Goal: Task Accomplishment & Management: Complete application form

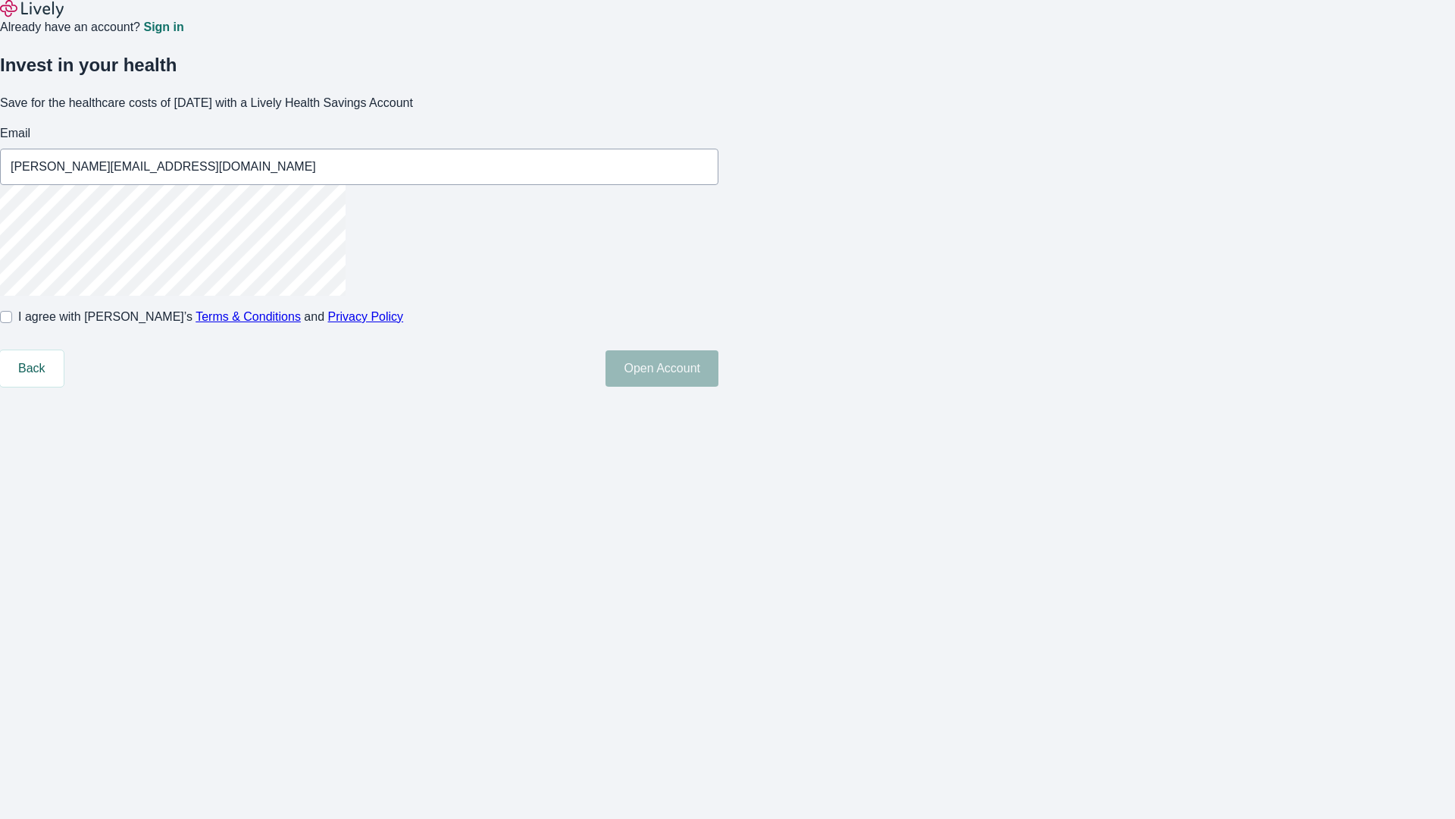
click at [12, 323] on input "I agree with Lively’s Terms & Conditions and Privacy Policy" at bounding box center [6, 317] width 12 height 12
checkbox input "true"
click at [718, 387] on button "Open Account" at bounding box center [662, 368] width 113 height 36
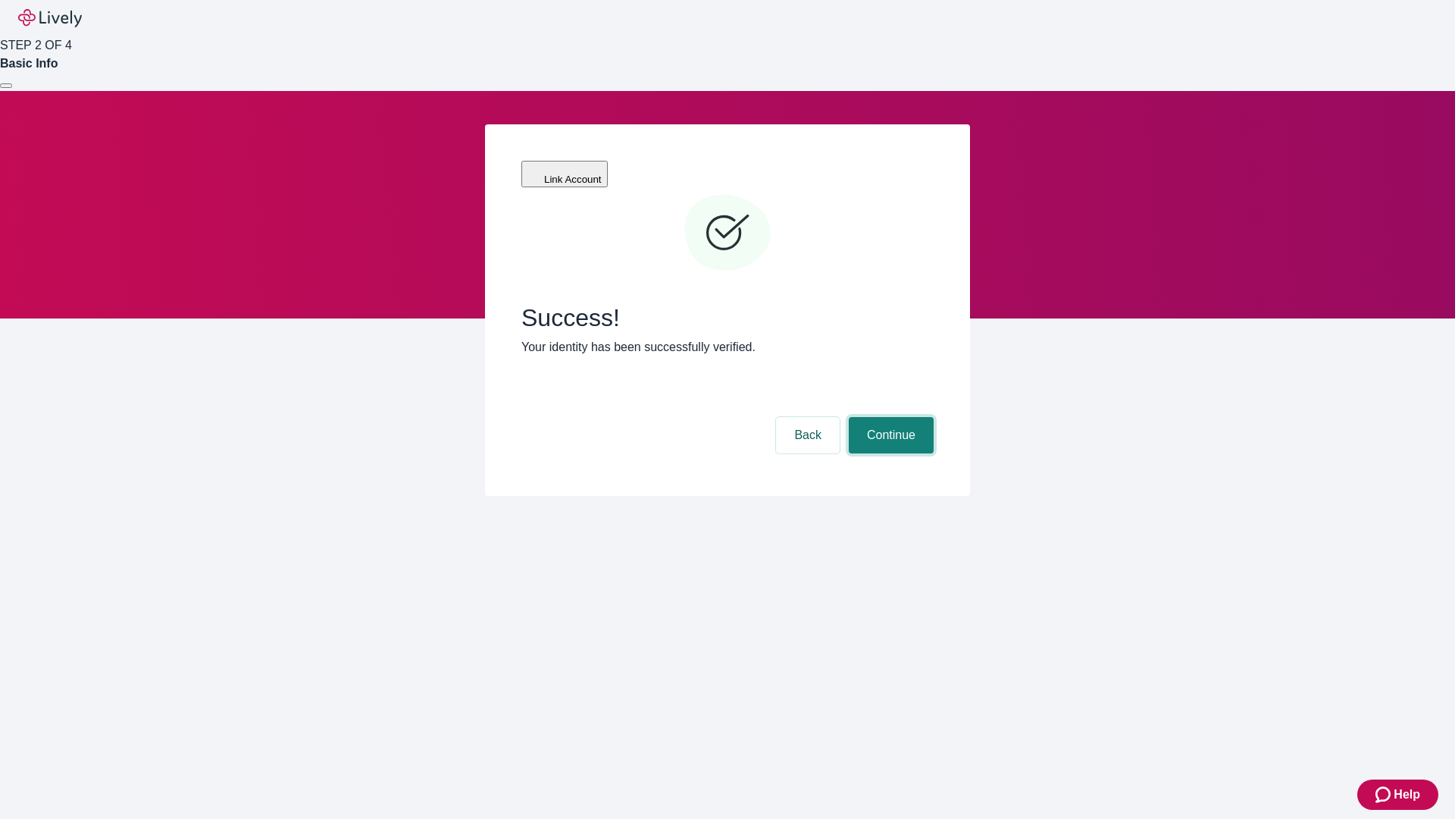
click at [889, 417] on button "Continue" at bounding box center [891, 435] width 85 height 36
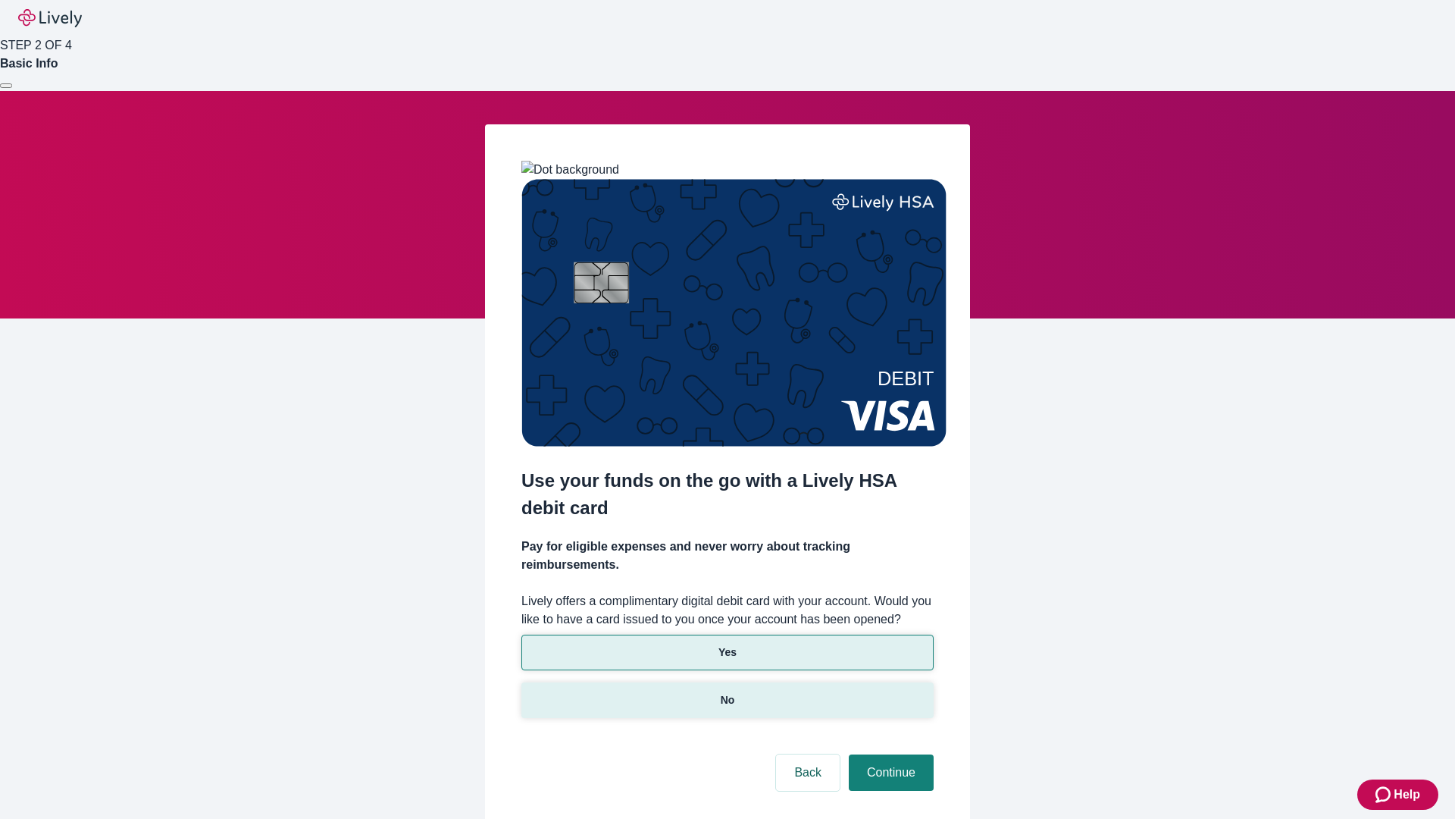
click at [727, 692] on p "No" at bounding box center [728, 700] width 14 height 16
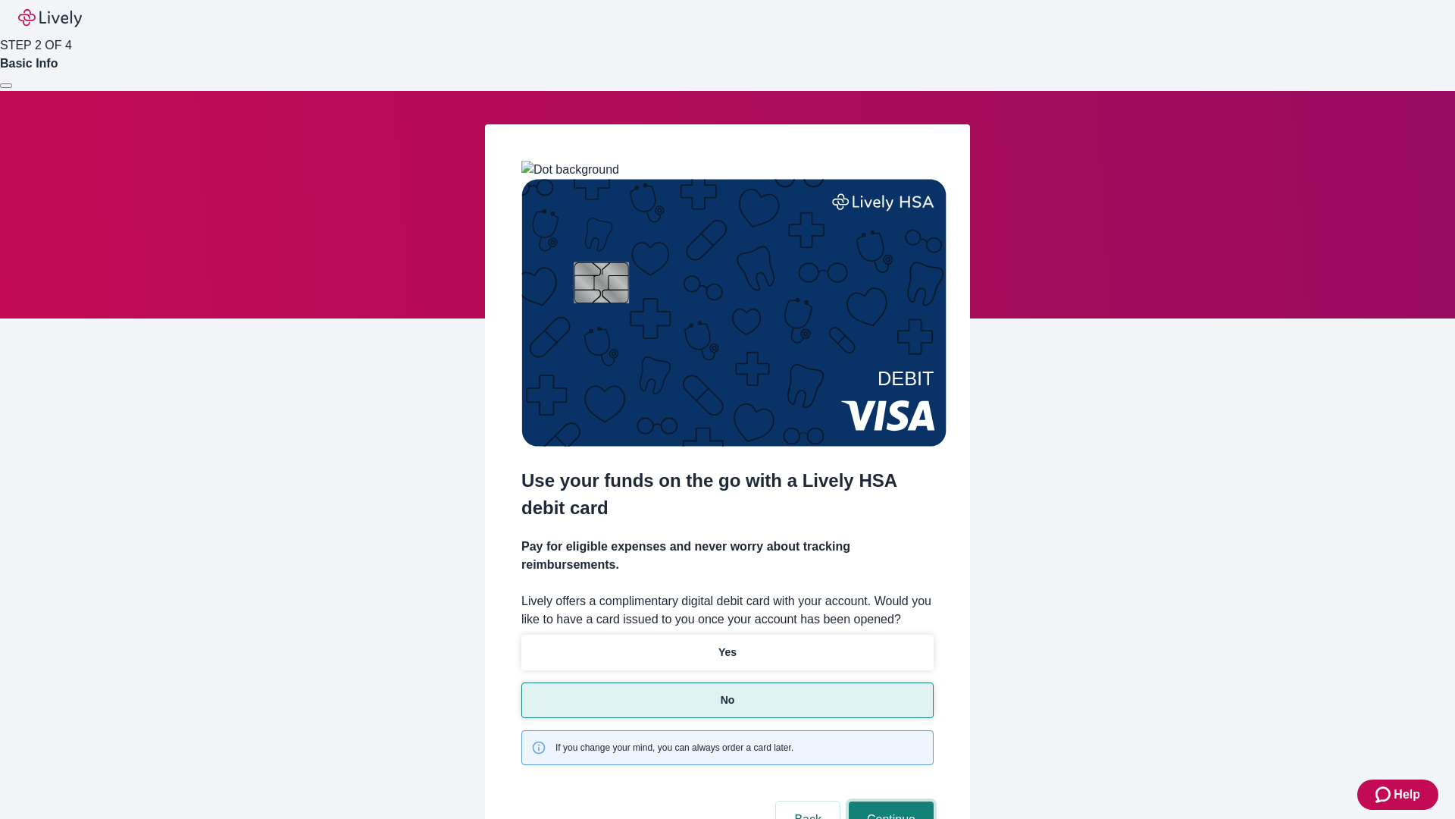
click at [889, 801] on button "Continue" at bounding box center [891, 819] width 85 height 36
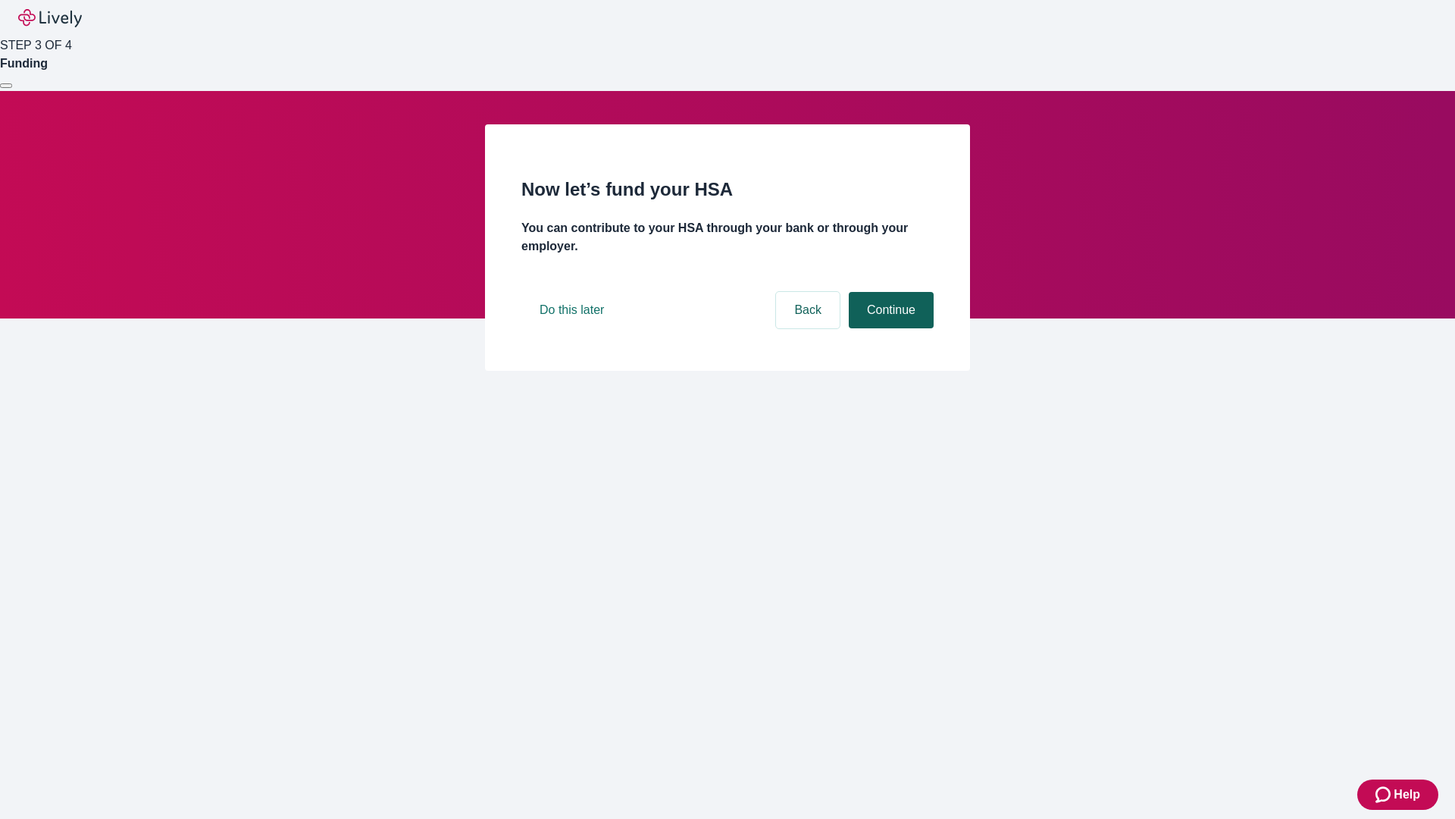
click at [889, 328] on button "Continue" at bounding box center [891, 310] width 85 height 36
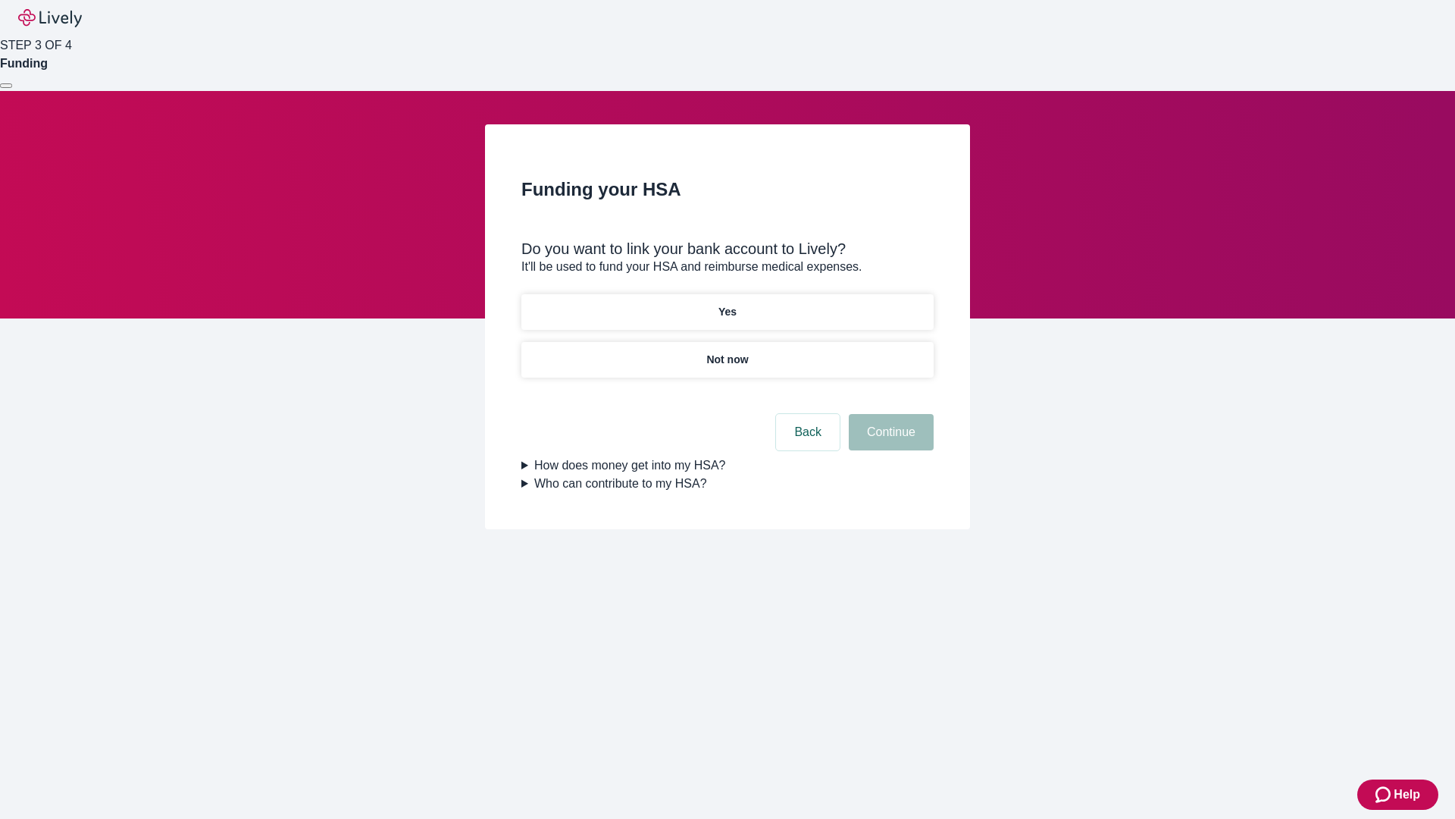
click at [727, 304] on p "Yes" at bounding box center [727, 312] width 18 height 16
click at [889, 414] on button "Continue" at bounding box center [891, 432] width 85 height 36
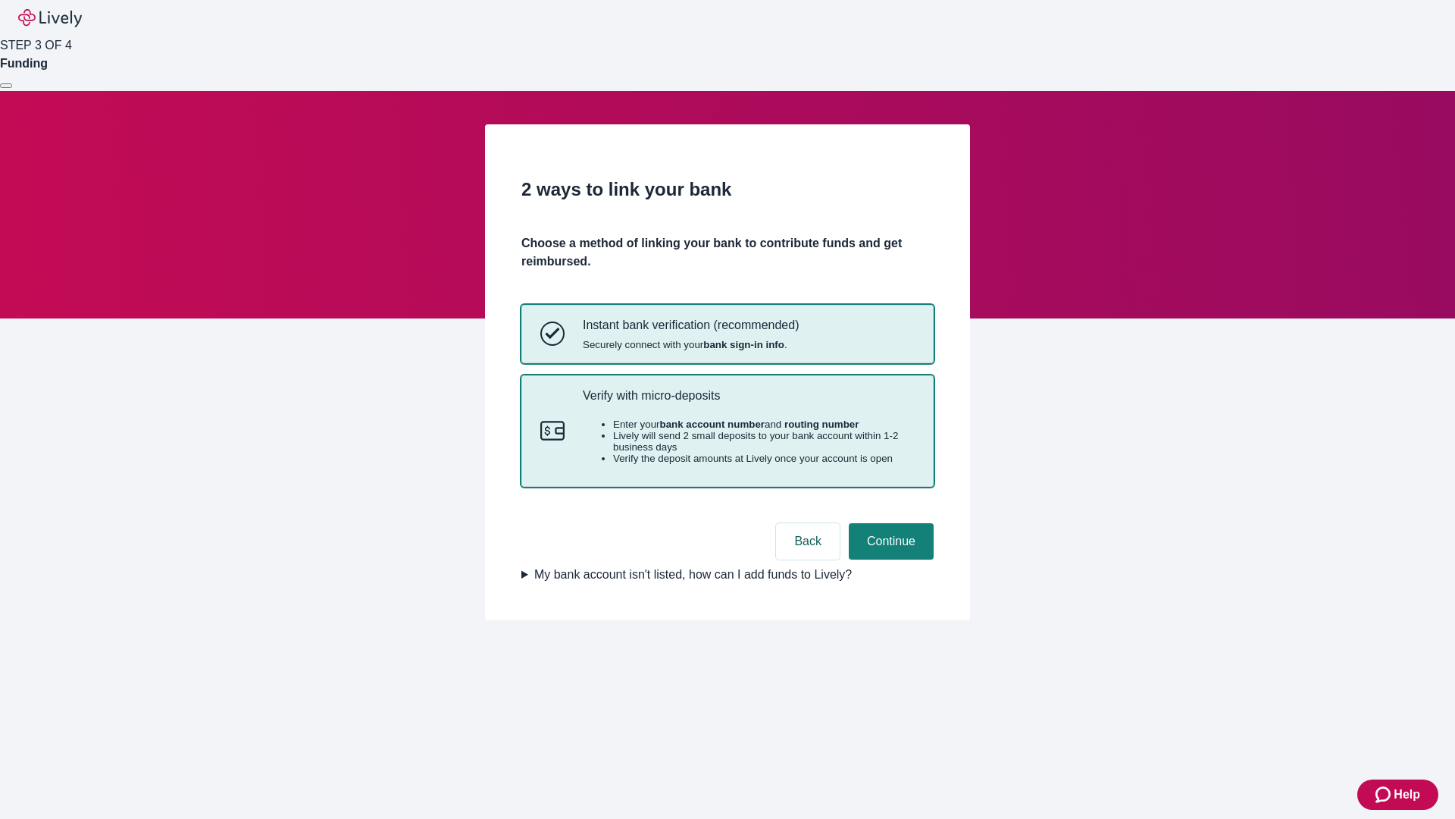
click at [748, 402] on p "Verify with micro-deposits" at bounding box center [749, 395] width 332 height 14
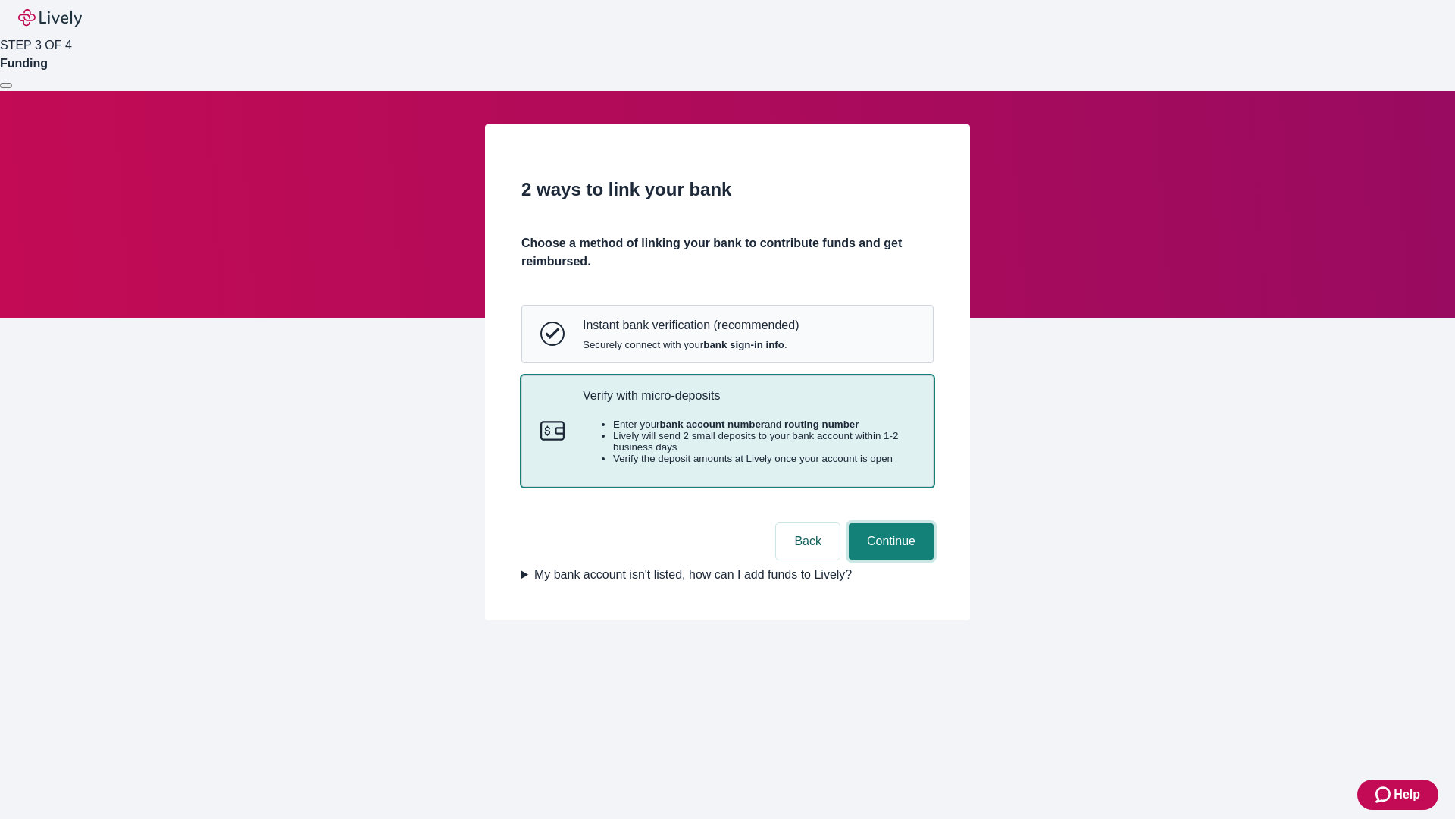
click at [889, 559] on button "Continue" at bounding box center [891, 541] width 85 height 36
